Goal: Information Seeking & Learning: Check status

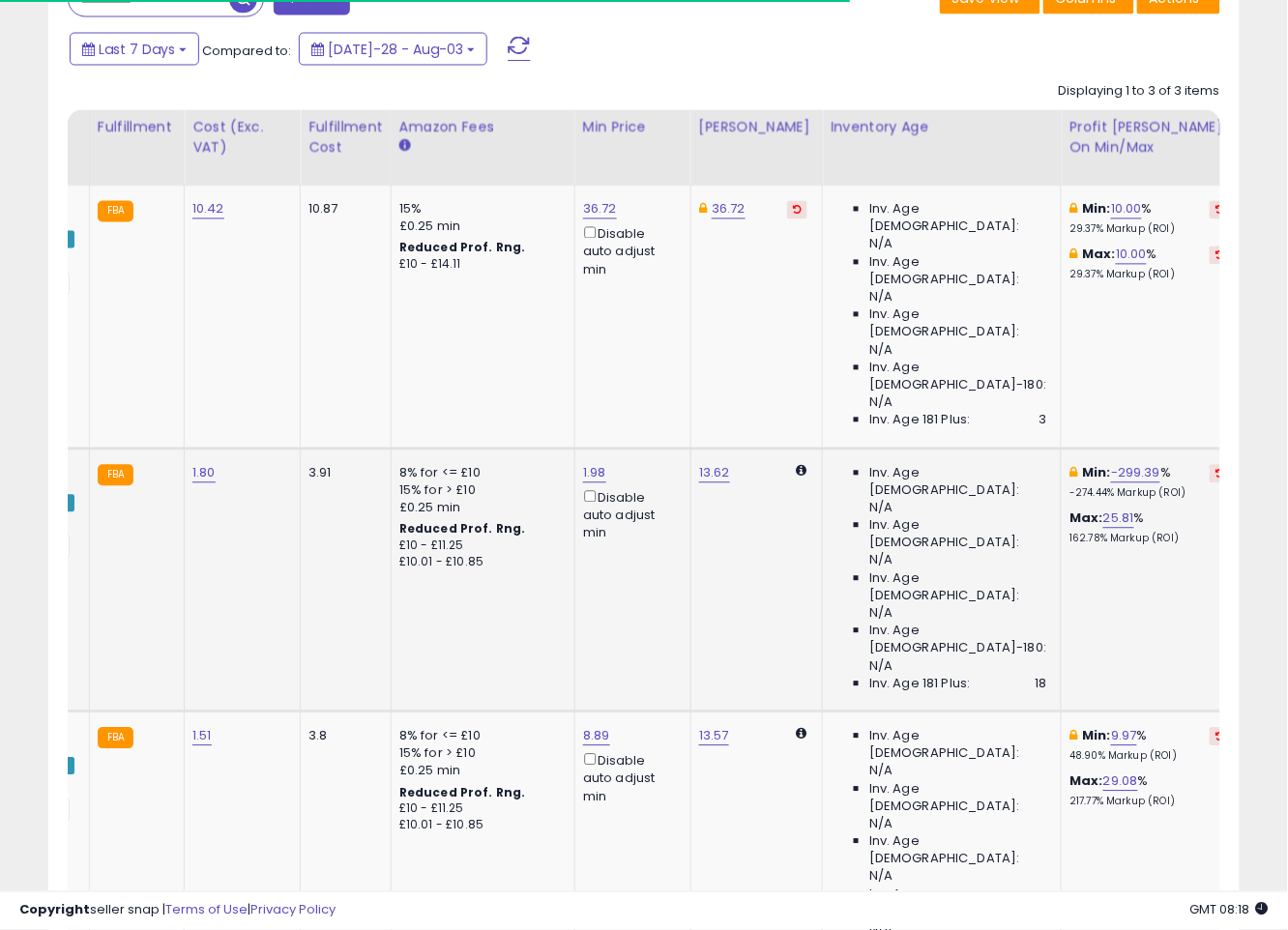
scroll to position [0, 347]
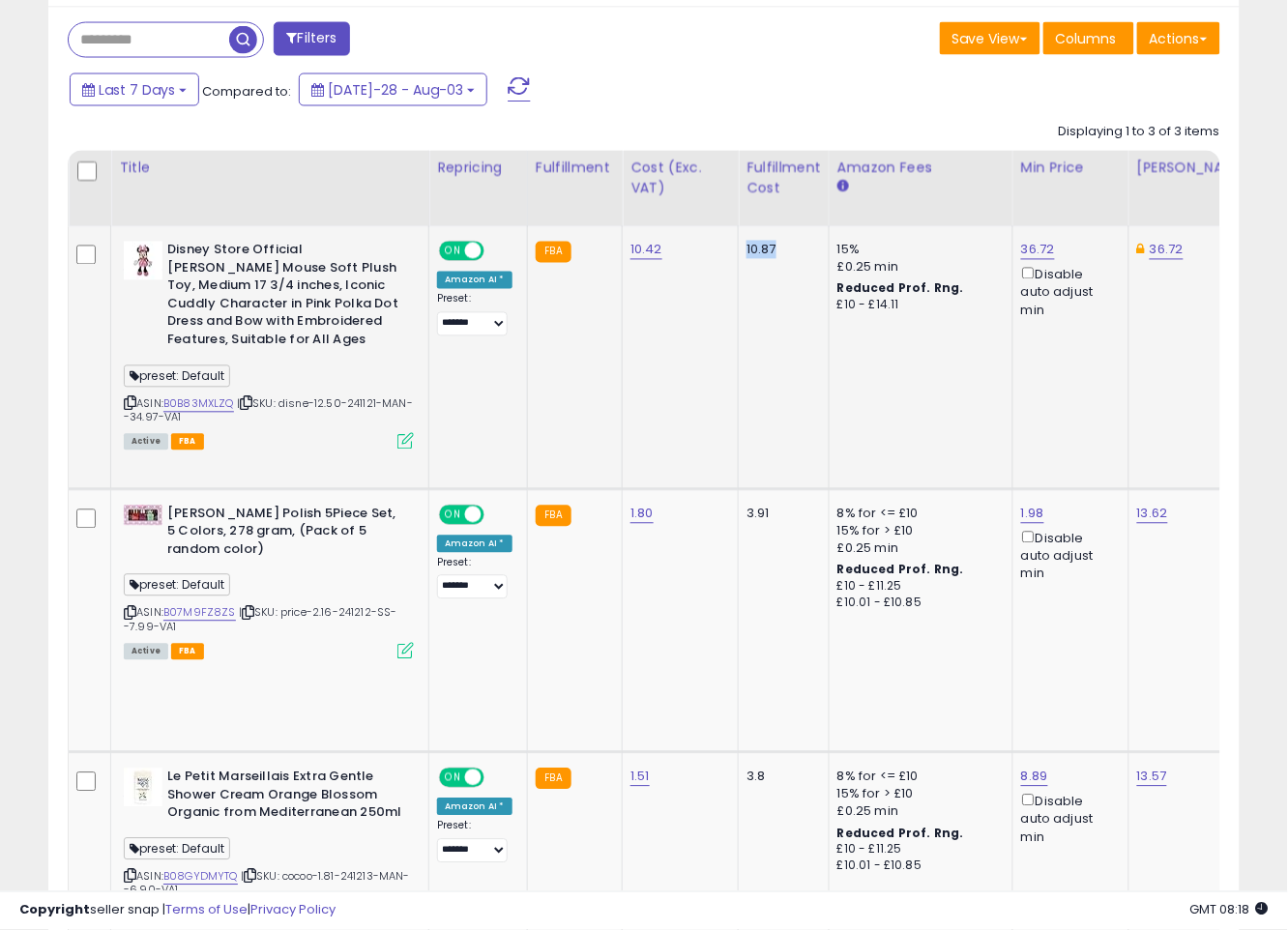
drag, startPoint x: 782, startPoint y: 250, endPoint x: 725, endPoint y: 248, distance: 57.0
click at [725, 248] on td "10.42" at bounding box center [680, 357] width 116 height 262
drag, startPoint x: 725, startPoint y: 248, endPoint x: 801, endPoint y: 253, distance: 76.2
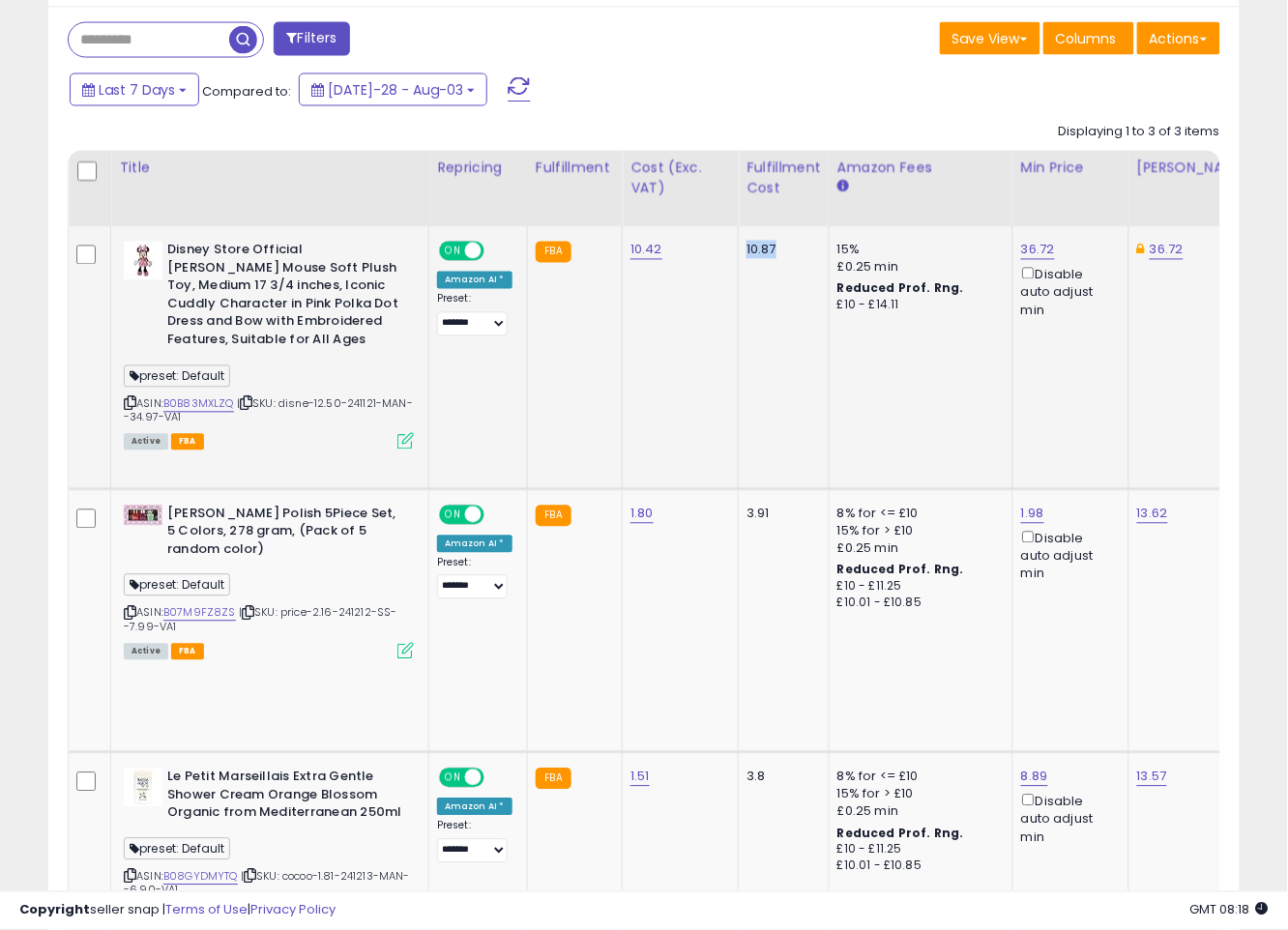
click at [801, 288] on td "10.87" at bounding box center [784, 357] width 91 height 262
drag, startPoint x: 719, startPoint y: 244, endPoint x: 781, endPoint y: 258, distance: 63.6
